Goal: Task Accomplishment & Management: Manage account settings

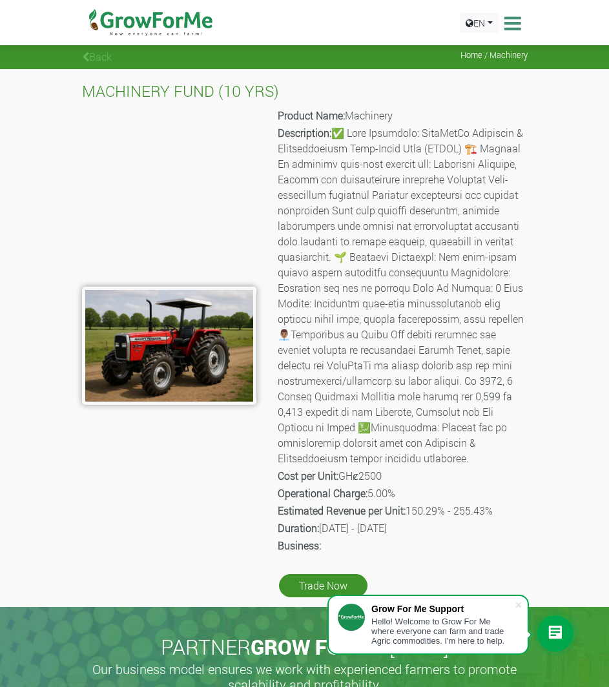
click at [198, 22] on img at bounding box center [151, 22] width 132 height 45
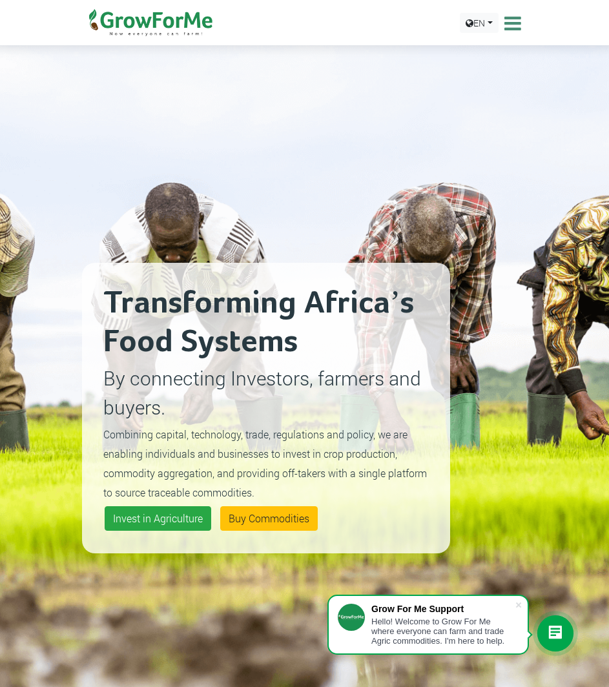
click at [516, 25] on icon at bounding box center [511, 23] width 20 height 19
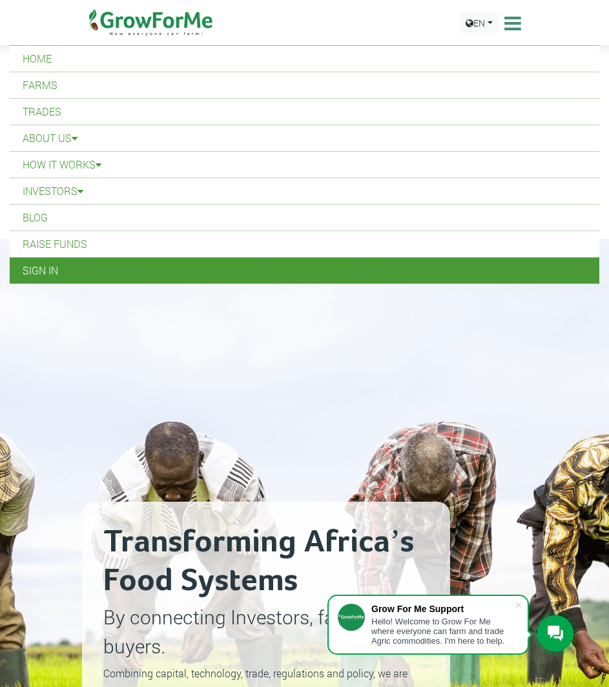
click at [39, 266] on link "Sign In" at bounding box center [304, 271] width 589 height 26
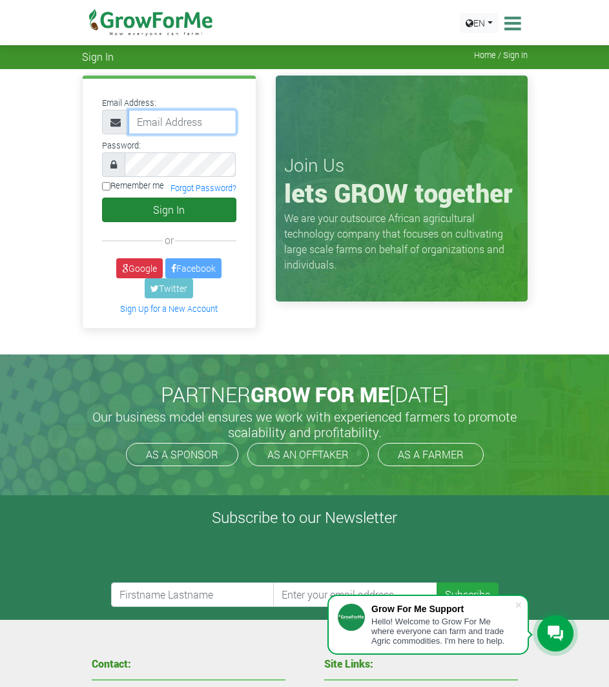
type input "gideonwiafe6@gmail.com"
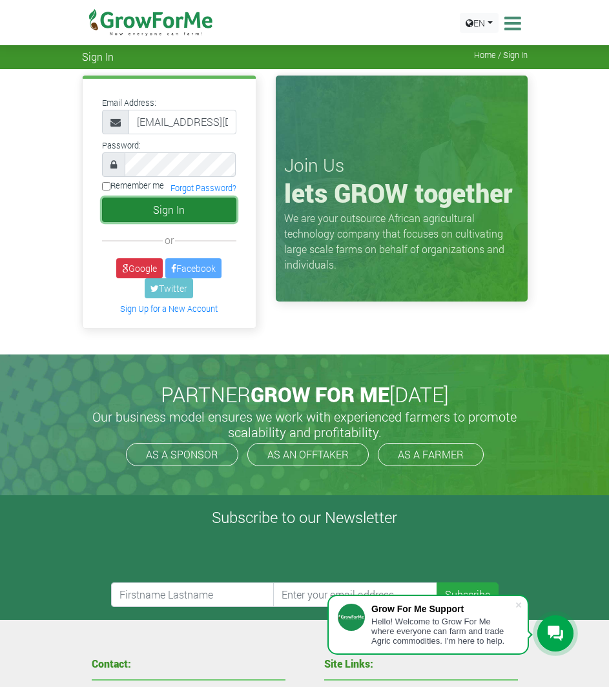
click at [177, 201] on button "Sign In" at bounding box center [169, 210] width 134 height 25
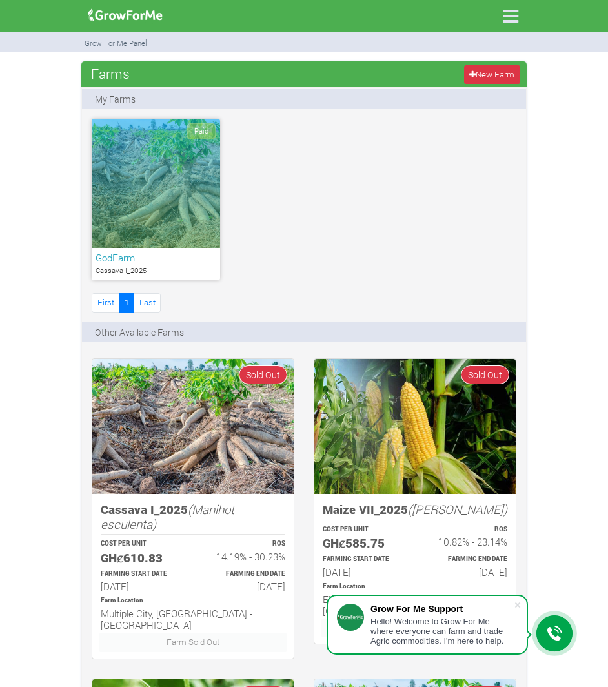
click at [108, 194] on div "Paid" at bounding box center [156, 183] width 128 height 129
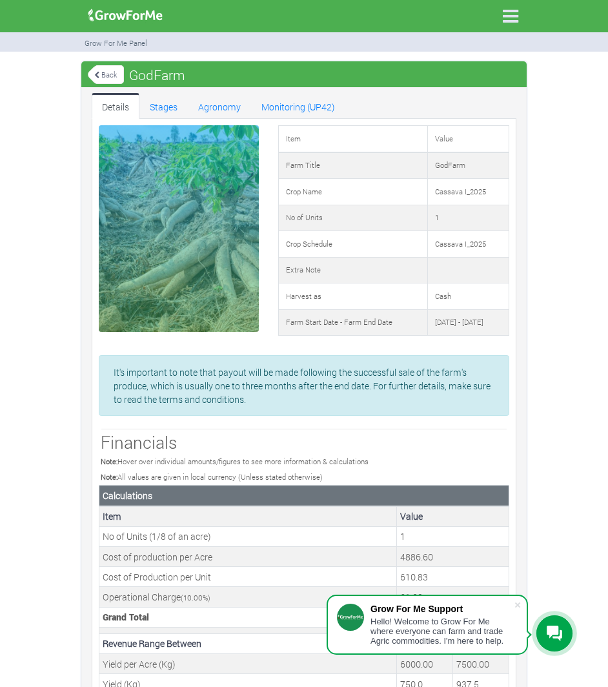
click at [102, 77] on link "Back" at bounding box center [106, 74] width 36 height 21
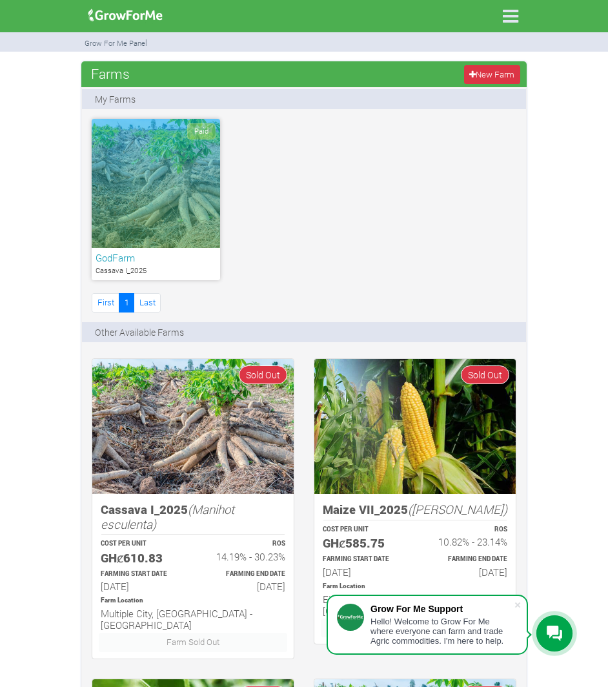
click at [192, 163] on div "Paid" at bounding box center [156, 183] width 128 height 129
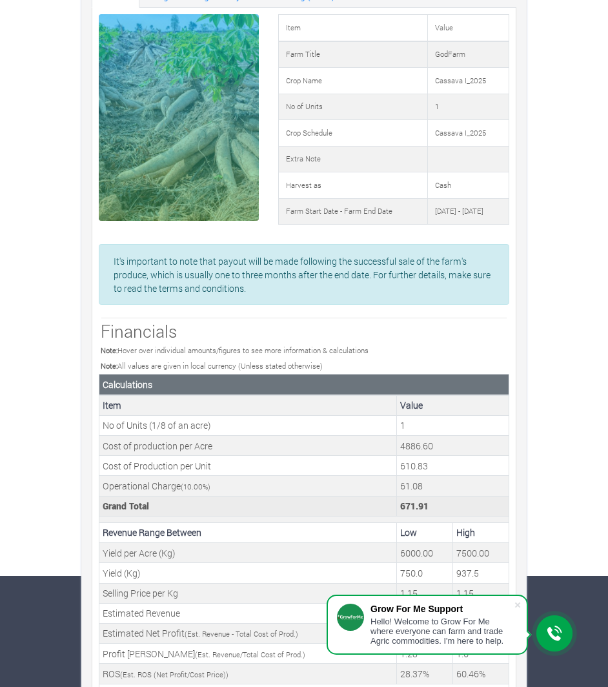
scroll to position [276, 0]
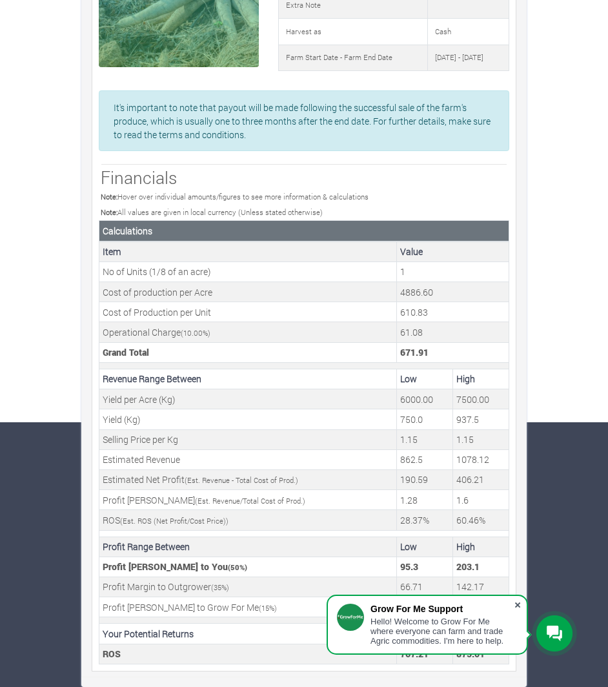
click at [520, 602] on span at bounding box center [517, 604] width 13 height 13
